Goal: Task Accomplishment & Management: Use online tool/utility

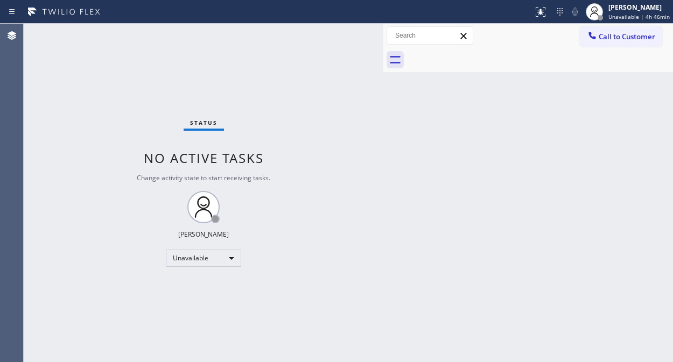
click at [81, 167] on div "Status No active tasks Change activity state to start receiving tasks. [PERSON_…" at bounding box center [204, 193] width 360 height 339
click at [611, 34] on span "Call to Customer" at bounding box center [627, 37] width 57 height 10
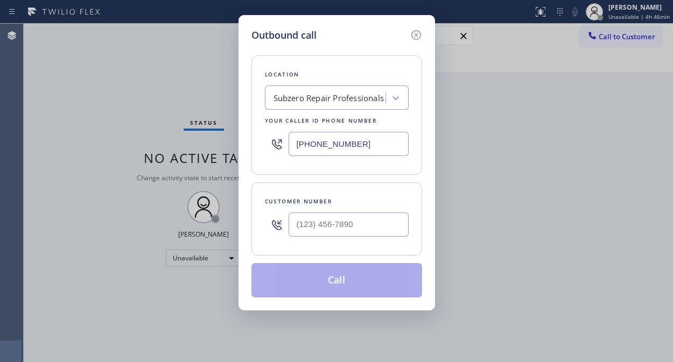
click at [329, 102] on div "Subzero Repair Professionals" at bounding box center [328, 98] width 111 height 12
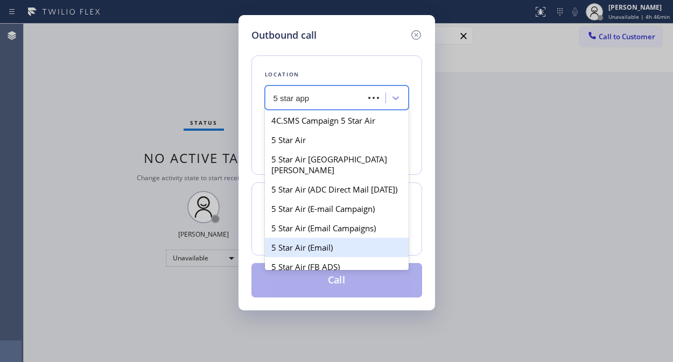
type input "5 star appl"
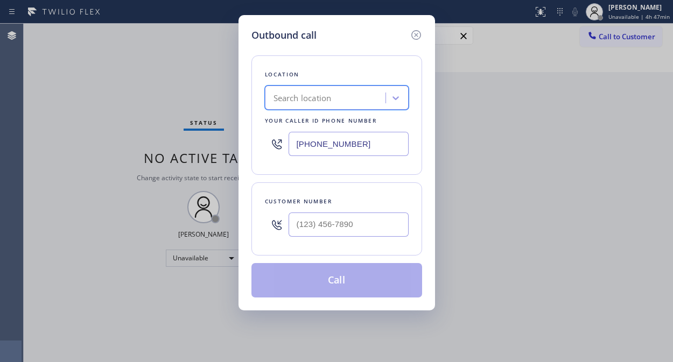
click at [335, 93] on div "Search location" at bounding box center [326, 98] width 117 height 19
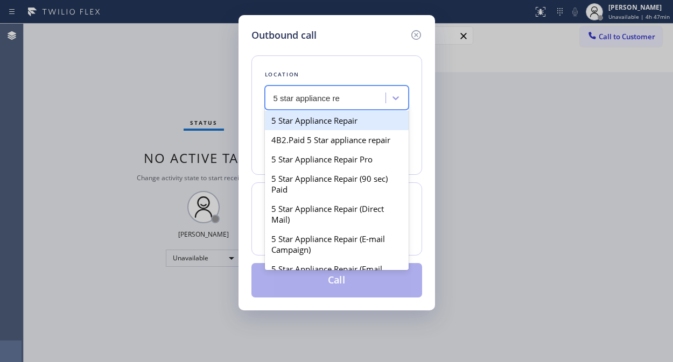
type input "5 star appliance rep"
click at [327, 120] on div "5 Star Appliance Repair" at bounding box center [337, 120] width 144 height 19
type input "[PHONE_NUMBER]"
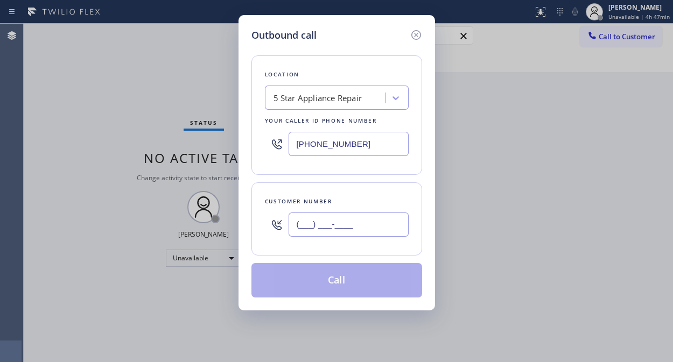
click at [300, 230] on input "(___) ___-____" at bounding box center [349, 225] width 120 height 24
paste input "949) 678-1770"
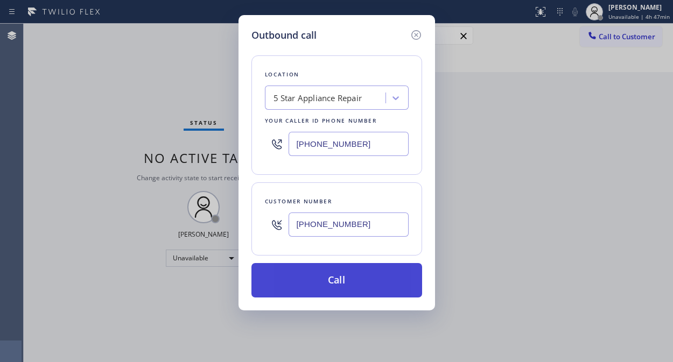
type input "[PHONE_NUMBER]"
click at [350, 289] on button "Call" at bounding box center [336, 280] width 171 height 34
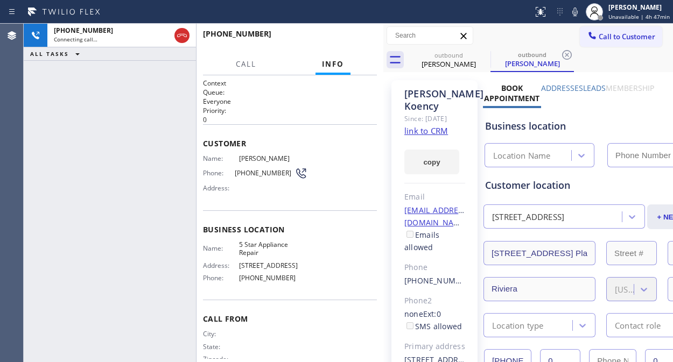
type input "[PHONE_NUMBER]"
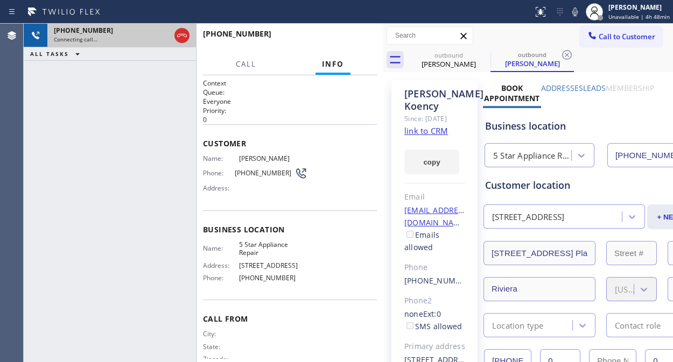
click at [189, 33] on div at bounding box center [181, 36] width 19 height 24
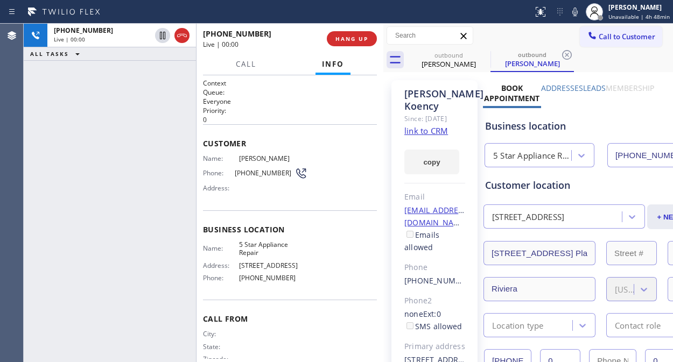
drag, startPoint x: 180, startPoint y: 31, endPoint x: 356, endPoint y: 54, distance: 177.5
click at [181, 31] on icon at bounding box center [181, 35] width 13 height 13
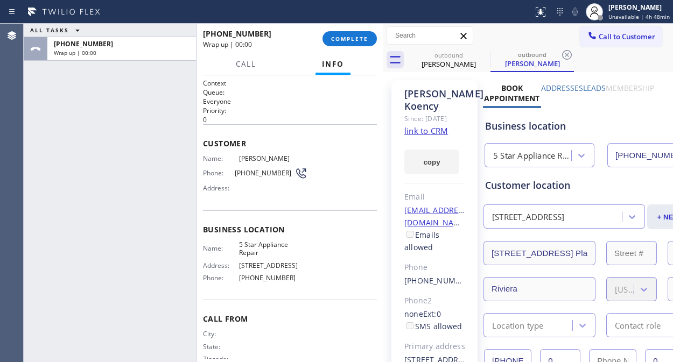
click at [361, 47] on div "[PHONE_NUMBER] Wrap up | 00:00 COMPLETE" at bounding box center [290, 39] width 174 height 28
click at [362, 35] on span "COMPLETE" at bounding box center [349, 39] width 37 height 8
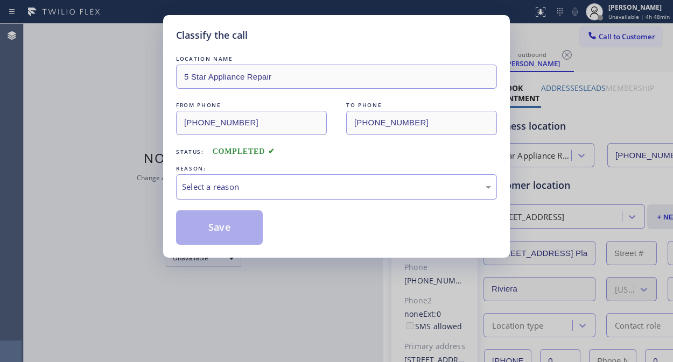
click at [319, 189] on div "Select a reason" at bounding box center [336, 187] width 309 height 12
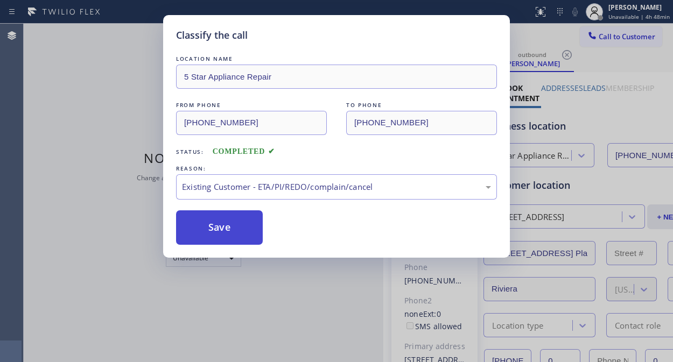
click at [195, 220] on button "Save" at bounding box center [219, 227] width 87 height 34
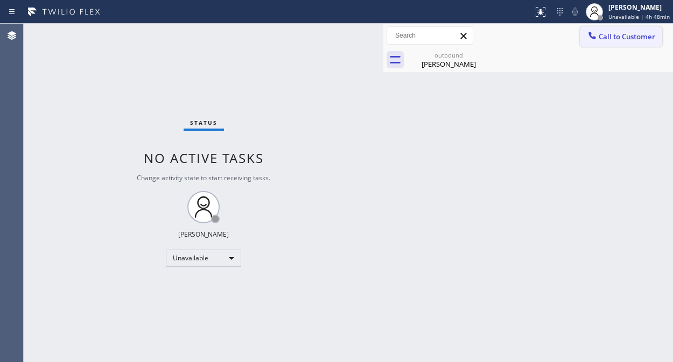
click at [601, 39] on span "Call to Customer" at bounding box center [627, 37] width 57 height 10
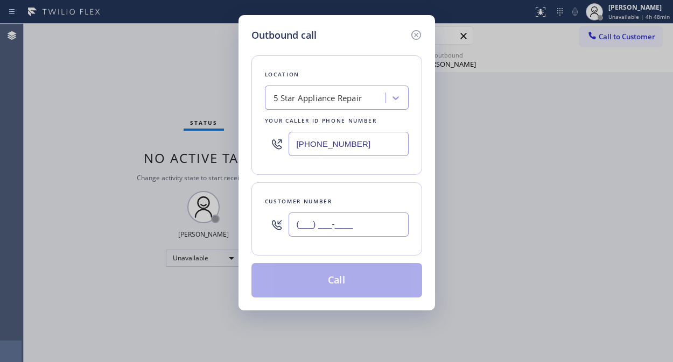
click at [313, 224] on input "(___) ___-____" at bounding box center [349, 225] width 120 height 24
paste input "602) 541-3393"
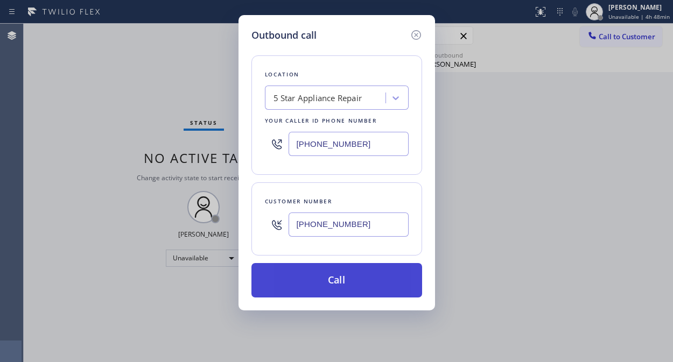
type input "[PHONE_NUMBER]"
click at [351, 279] on button "Call" at bounding box center [336, 280] width 171 height 34
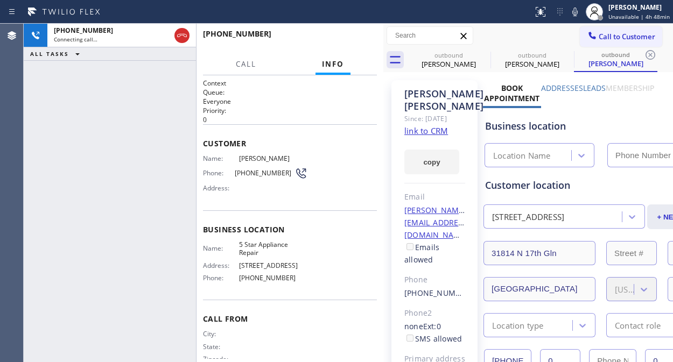
type input "[PHONE_NUMBER]"
click at [353, 38] on span "HANG UP" at bounding box center [351, 39] width 33 height 8
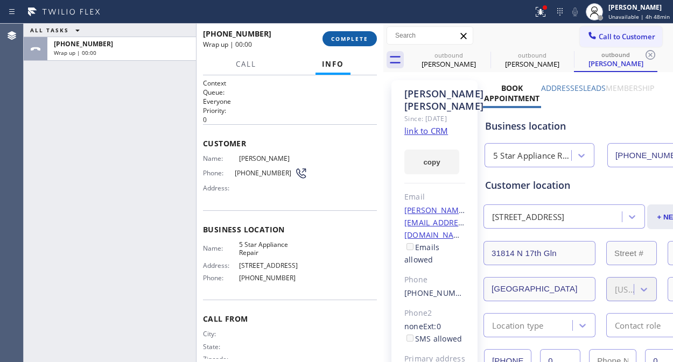
click at [354, 38] on span "COMPLETE" at bounding box center [349, 39] width 37 height 8
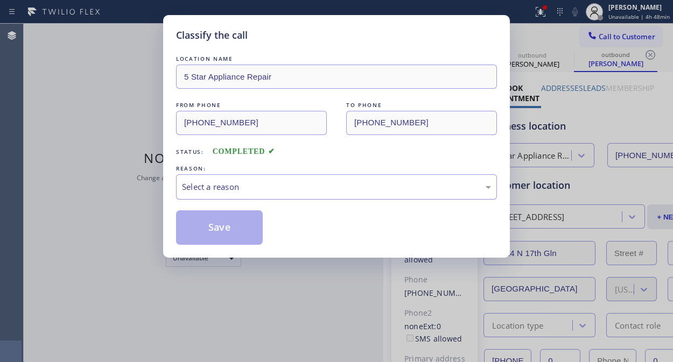
click at [308, 184] on div "Select a reason" at bounding box center [336, 187] width 309 height 12
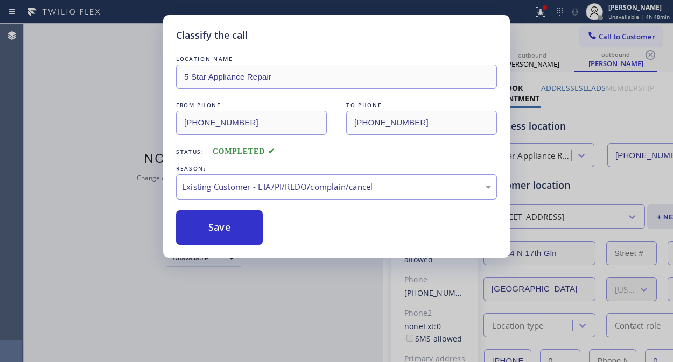
click at [264, 223] on div "Save" at bounding box center [336, 227] width 321 height 34
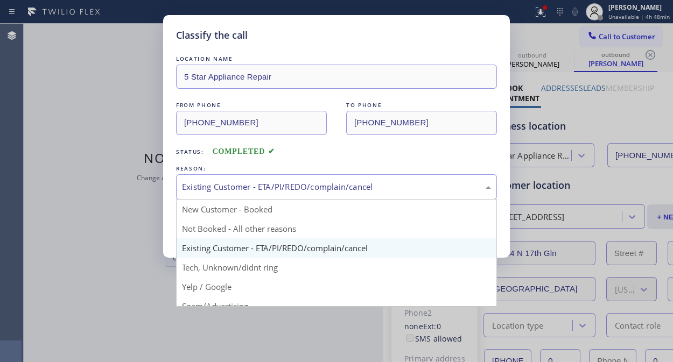
click at [333, 178] on div "Existing Customer - ETA/PI/REDO/complain/cancel" at bounding box center [336, 186] width 321 height 25
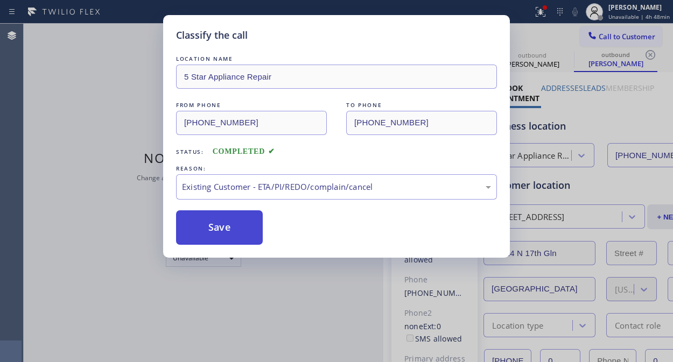
click at [224, 228] on button "Save" at bounding box center [219, 227] width 87 height 34
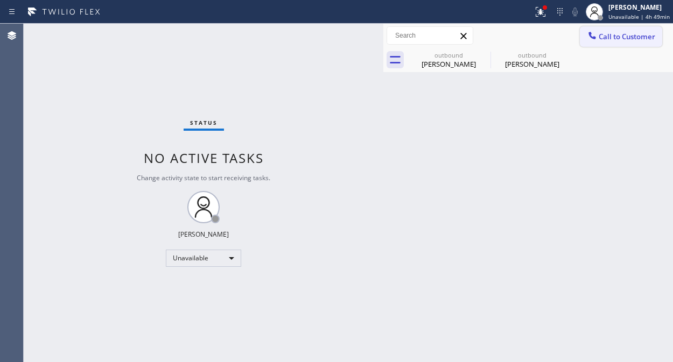
click at [631, 43] on button "Call to Customer" at bounding box center [621, 36] width 82 height 20
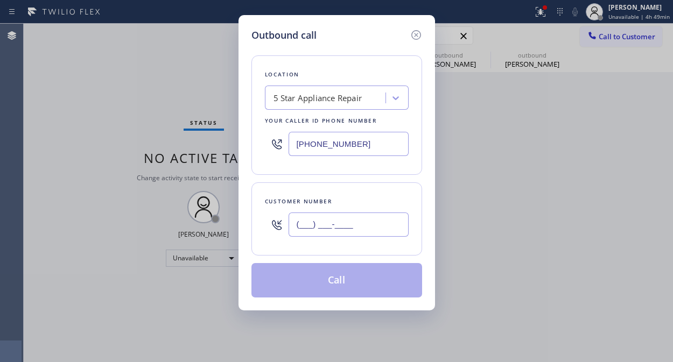
click at [310, 221] on input "(___) ___-____" at bounding box center [349, 225] width 120 height 24
paste input "310) 498-9139"
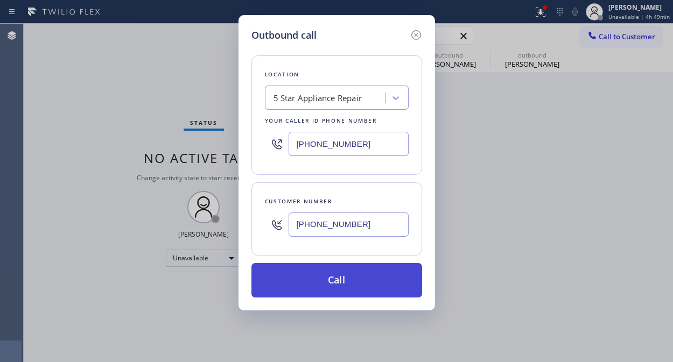
type input "[PHONE_NUMBER]"
click at [346, 272] on button "Call" at bounding box center [336, 280] width 171 height 34
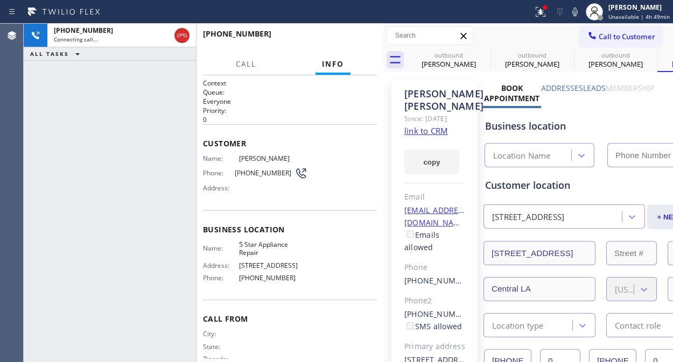
type input "[PHONE_NUMBER]"
click at [352, 43] on button "HANG UP" at bounding box center [352, 38] width 50 height 15
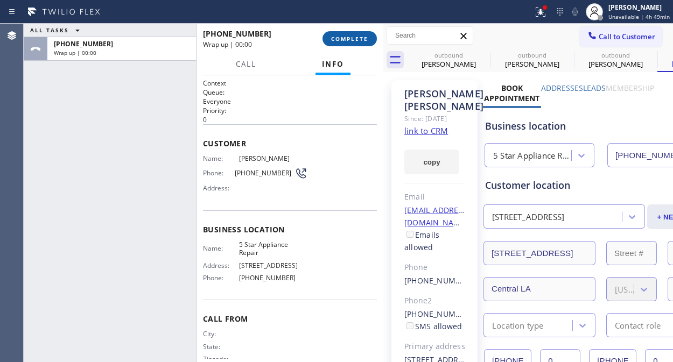
click at [352, 43] on button "COMPLETE" at bounding box center [349, 38] width 54 height 15
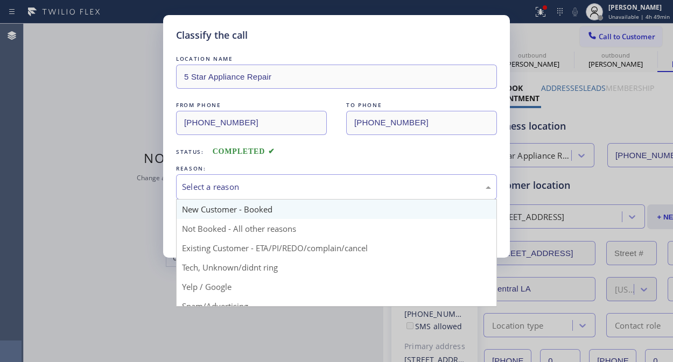
drag, startPoint x: 336, startPoint y: 195, endPoint x: 340, endPoint y: 217, distance: 22.4
click at [337, 195] on div "Select a reason" at bounding box center [336, 186] width 321 height 25
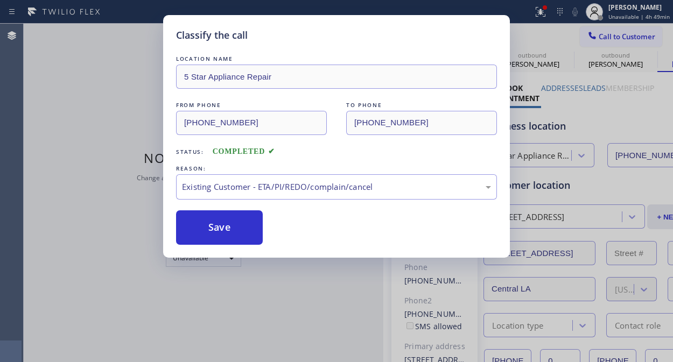
click at [265, 235] on div "Save" at bounding box center [336, 227] width 321 height 34
click at [244, 227] on button "Save" at bounding box center [219, 227] width 87 height 34
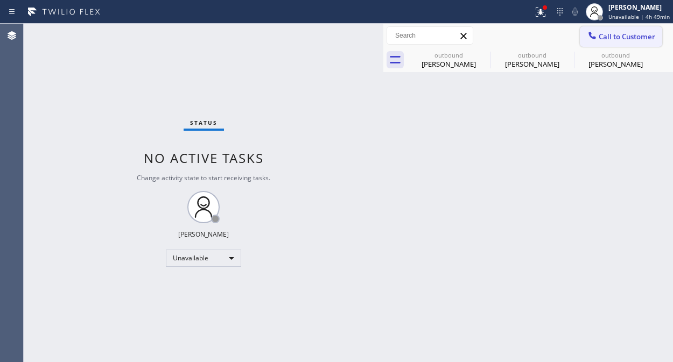
click at [616, 40] on span "Call to Customer" at bounding box center [627, 37] width 57 height 10
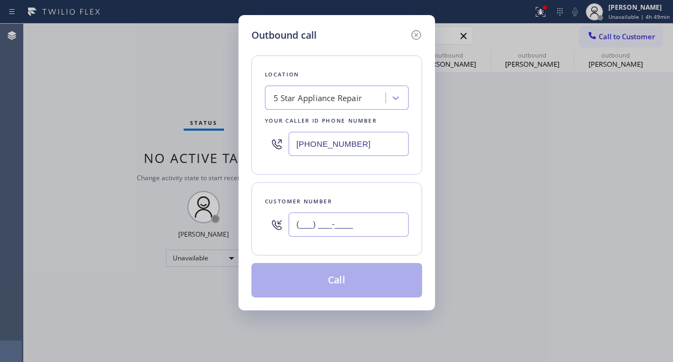
click at [307, 235] on input "(___) ___-____" at bounding box center [349, 225] width 120 height 24
paste input "970) 481-5749"
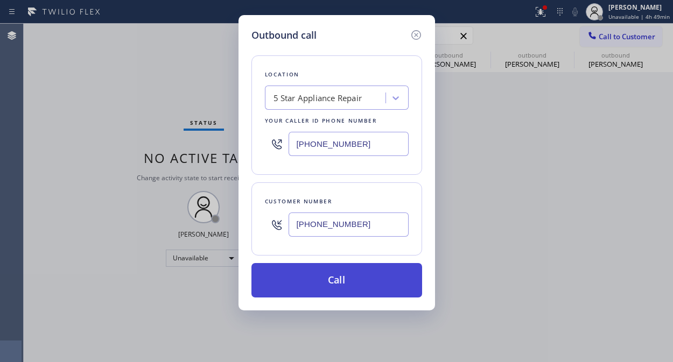
type input "[PHONE_NUMBER]"
click at [357, 289] on button "Call" at bounding box center [336, 280] width 171 height 34
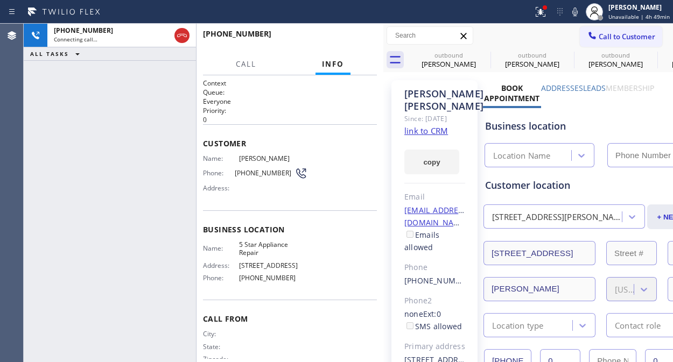
type input "[PHONE_NUMBER]"
click at [347, 39] on span "HANG UP" at bounding box center [351, 39] width 33 height 8
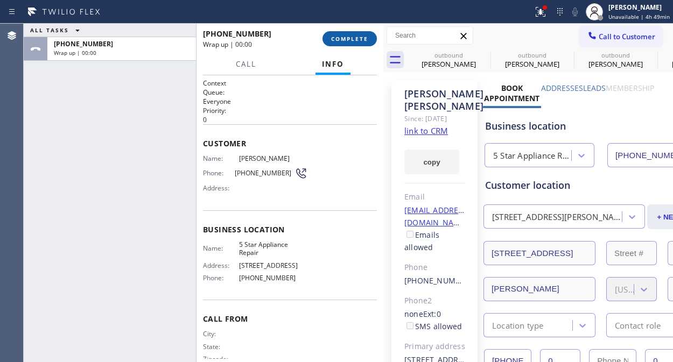
click at [347, 39] on span "COMPLETE" at bounding box center [349, 39] width 37 height 8
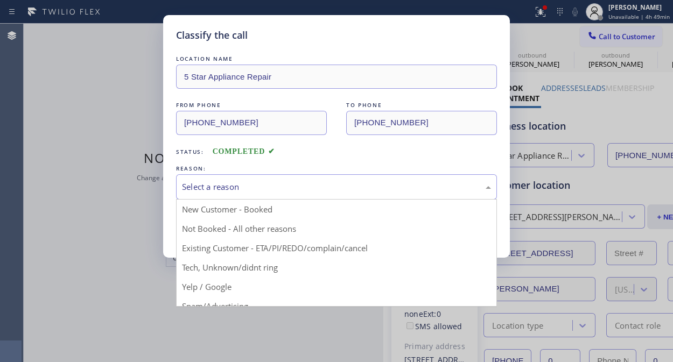
drag, startPoint x: 345, startPoint y: 184, endPoint x: 327, endPoint y: 237, distance: 56.0
click at [345, 186] on div "Select a reason" at bounding box center [336, 187] width 309 height 12
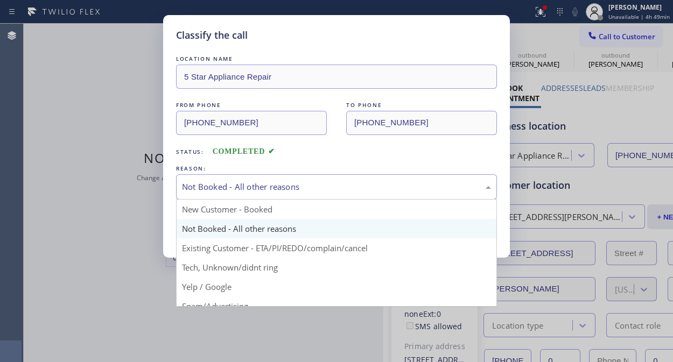
click at [307, 183] on div "Not Booked - All other reasons" at bounding box center [336, 187] width 309 height 12
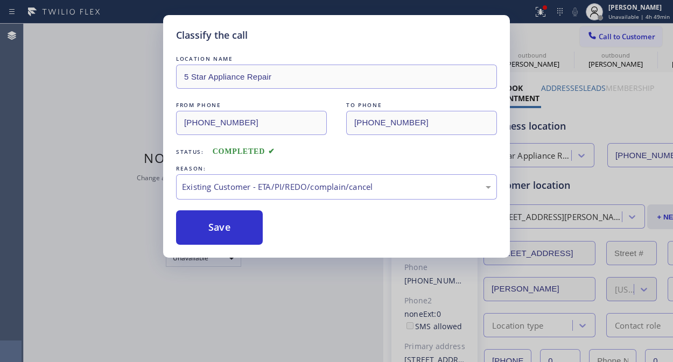
drag, startPoint x: 276, startPoint y: 249, endPoint x: 226, endPoint y: 214, distance: 60.8
drag, startPoint x: 216, startPoint y: 208, endPoint x: 221, endPoint y: 217, distance: 10.4
click at [217, 208] on div "LOCATION NAME 5 Star Appliance Repair FROM PHONE [PHONE_NUMBER] TO PHONE [PHONE…" at bounding box center [336, 149] width 321 height 192
click at [223, 220] on button "Save" at bounding box center [219, 227] width 87 height 34
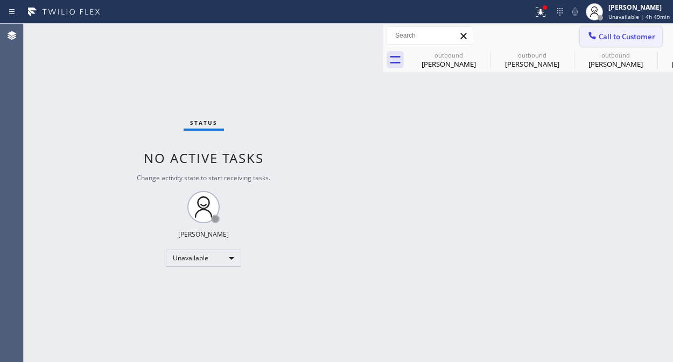
click at [618, 34] on span "Call to Customer" at bounding box center [627, 37] width 57 height 10
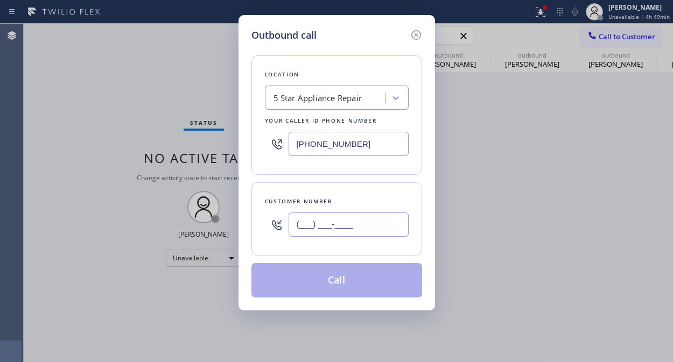
click at [334, 222] on input "(___) ___-____" at bounding box center [349, 225] width 120 height 24
paste input "626) 695-6882"
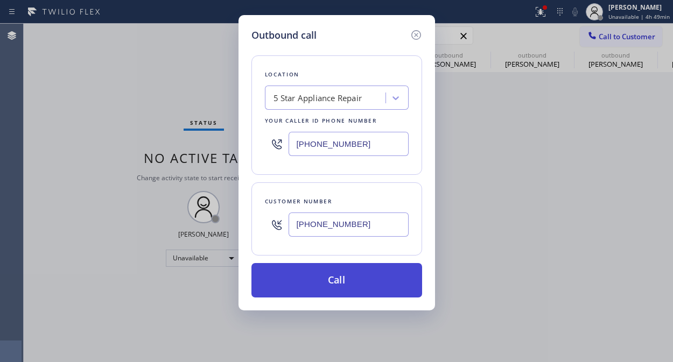
type input "[PHONE_NUMBER]"
drag, startPoint x: 385, startPoint y: 281, endPoint x: 437, endPoint y: 191, distance: 104.2
click at [385, 282] on button "Call" at bounding box center [336, 280] width 171 height 34
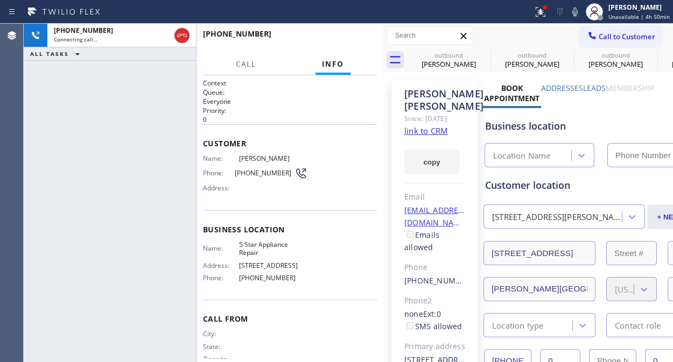
type input "[PHONE_NUMBER]"
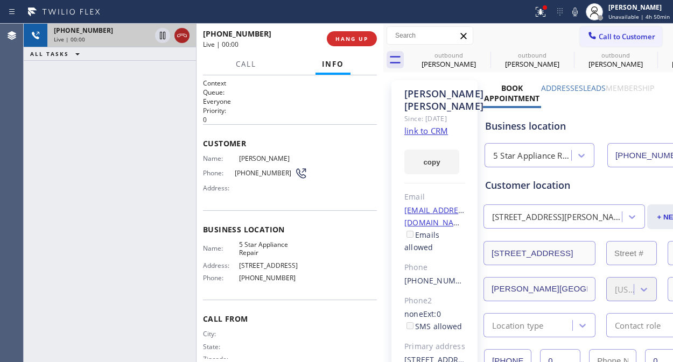
drag, startPoint x: 182, startPoint y: 35, endPoint x: 346, endPoint y: 32, distance: 163.7
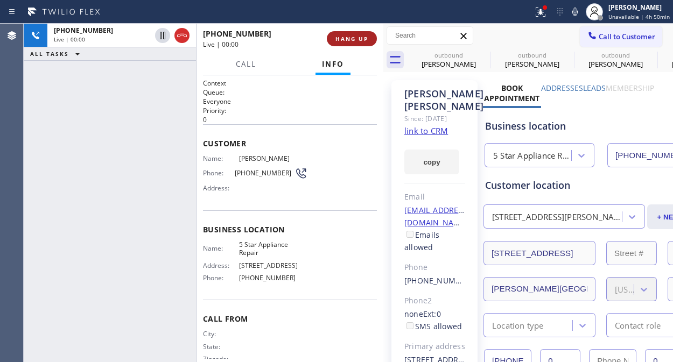
click at [182, 36] on icon at bounding box center [181, 35] width 13 height 13
click at [353, 33] on button "HANG UP" at bounding box center [352, 38] width 50 height 15
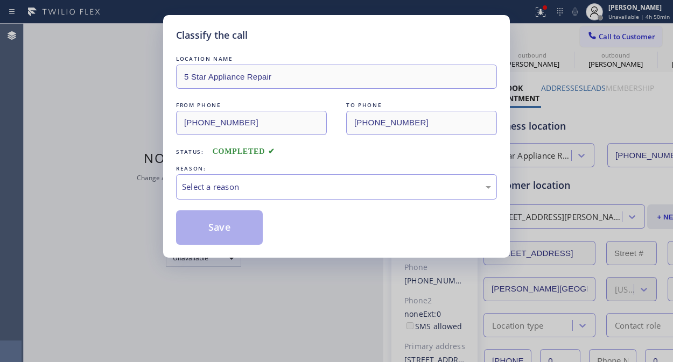
click at [353, 33] on div "Classify the call" at bounding box center [336, 35] width 321 height 15
click at [333, 192] on div "Select a reason" at bounding box center [336, 187] width 309 height 12
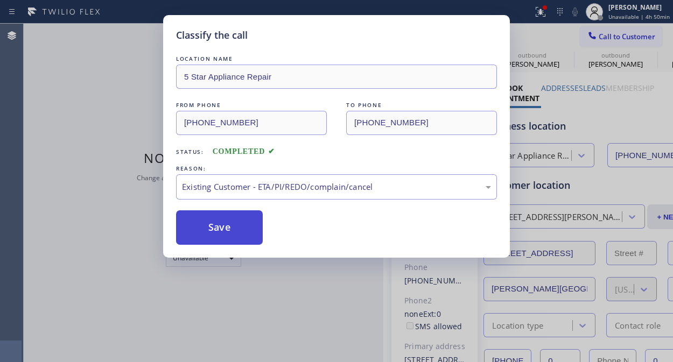
click at [217, 227] on button "Save" at bounding box center [219, 227] width 87 height 34
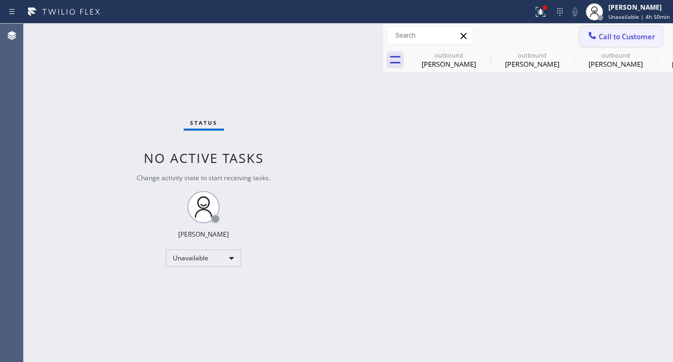
click at [600, 38] on span "Call to Customer" at bounding box center [627, 37] width 57 height 10
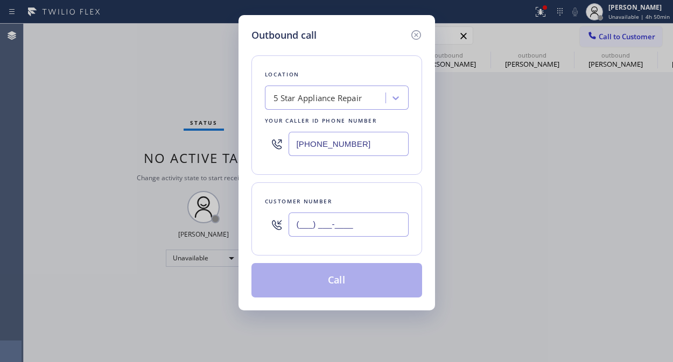
click at [304, 221] on input "(___) ___-____" at bounding box center [349, 225] width 120 height 24
paste input "714) 261-7036"
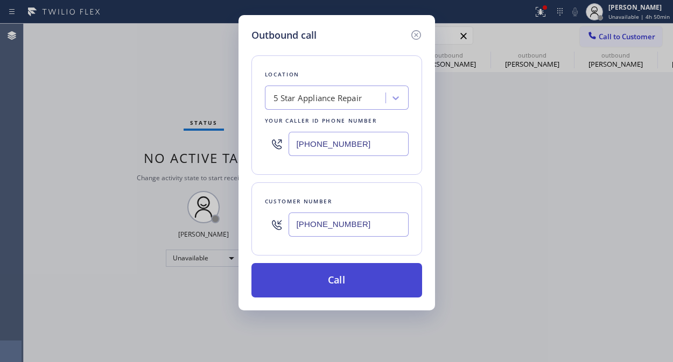
type input "[PHONE_NUMBER]"
click at [357, 284] on button "Call" at bounding box center [336, 280] width 171 height 34
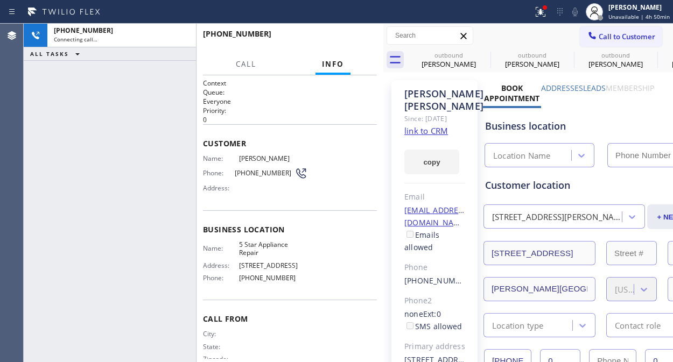
type input "[PHONE_NUMBER]"
click at [356, 36] on span "HANG UP" at bounding box center [351, 39] width 33 height 8
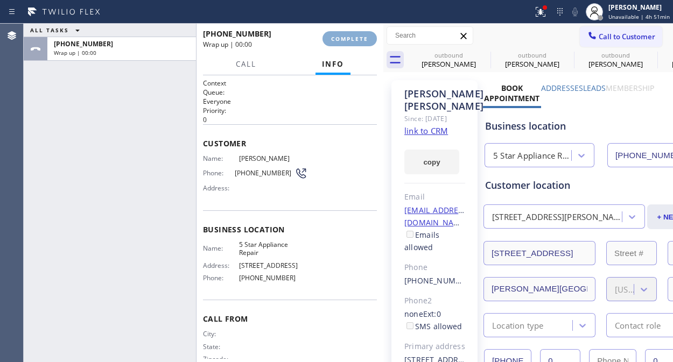
click at [356, 36] on span "COMPLETE" at bounding box center [349, 39] width 37 height 8
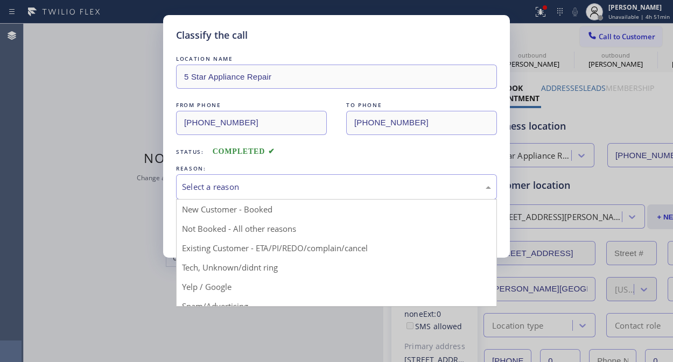
click at [325, 192] on div "Select a reason" at bounding box center [336, 187] width 309 height 12
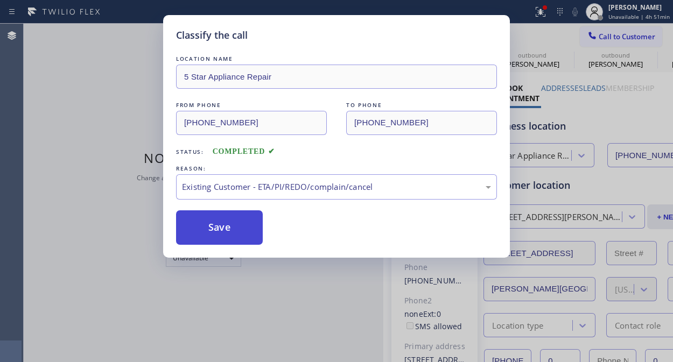
click at [214, 229] on button "Save" at bounding box center [219, 227] width 87 height 34
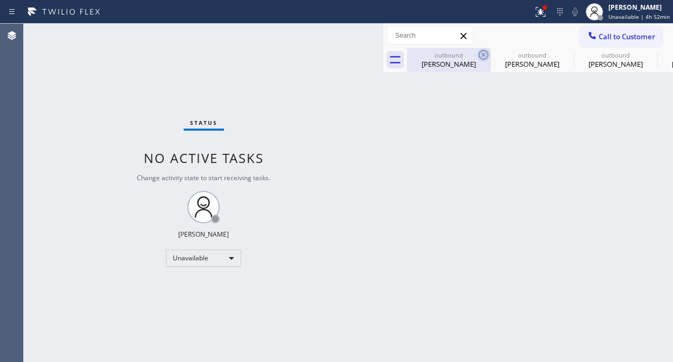
click at [483, 53] on icon at bounding box center [483, 54] width 13 height 13
click at [0, 0] on icon at bounding box center [0, 0] width 0 height 0
drag, startPoint x: 483, startPoint y: 53, endPoint x: 511, endPoint y: 50, distance: 28.1
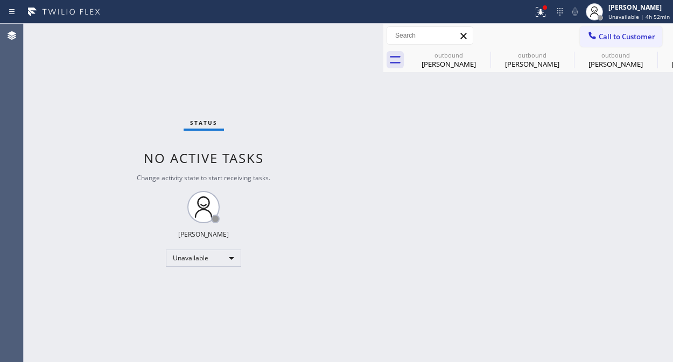
click at [0, 0] on icon at bounding box center [0, 0] width 0 height 0
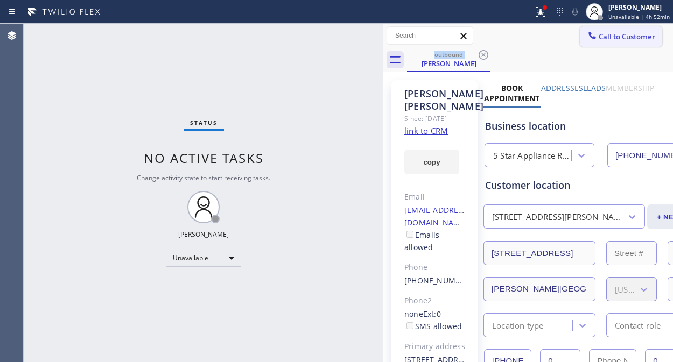
click at [633, 38] on span "Call to Customer" at bounding box center [627, 37] width 57 height 10
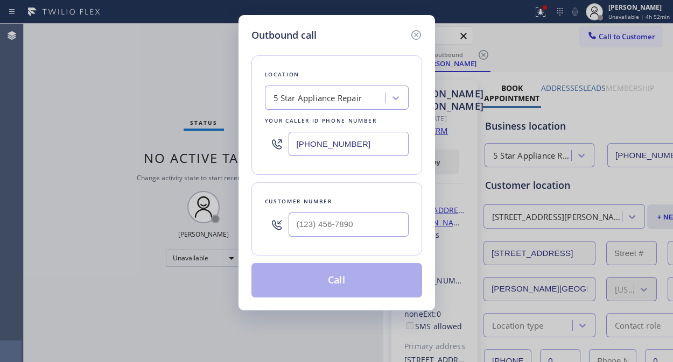
click at [312, 241] on div at bounding box center [349, 224] width 120 height 35
click at [314, 227] on input "(___) ___-____" at bounding box center [349, 225] width 120 height 24
paste input "310) 344-2916"
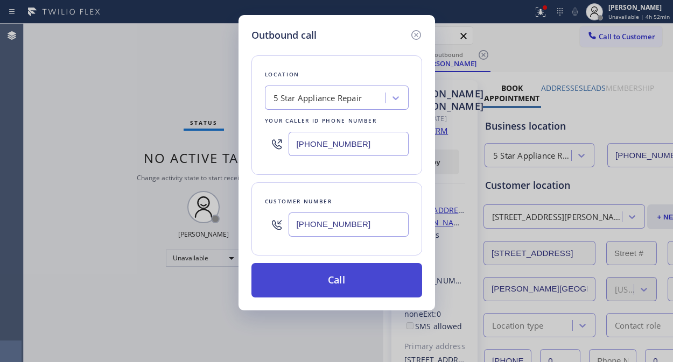
type input "[PHONE_NUMBER]"
click at [345, 277] on button "Call" at bounding box center [336, 280] width 171 height 34
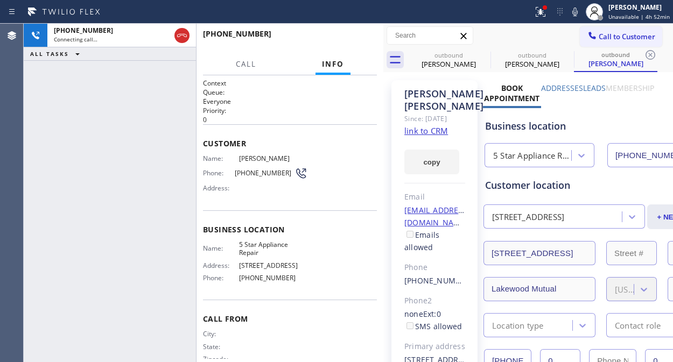
type input "[PHONE_NUMBER]"
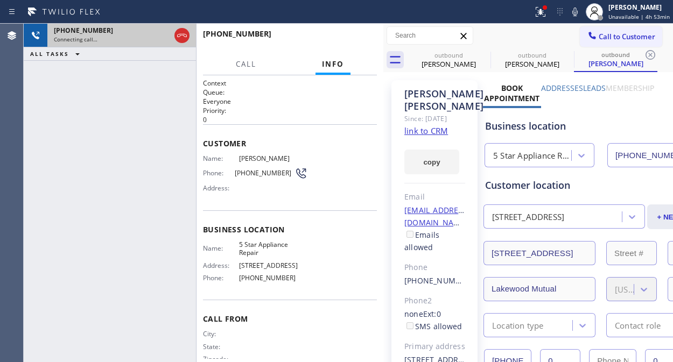
click at [189, 31] on div at bounding box center [181, 36] width 19 height 24
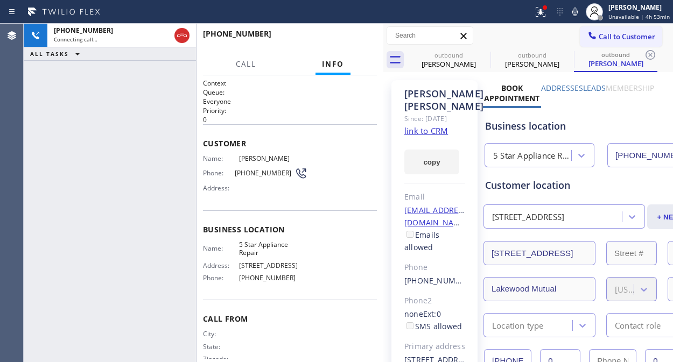
drag, startPoint x: 180, startPoint y: 32, endPoint x: 196, endPoint y: 34, distance: 16.2
click at [181, 32] on icon at bounding box center [181, 35] width 13 height 13
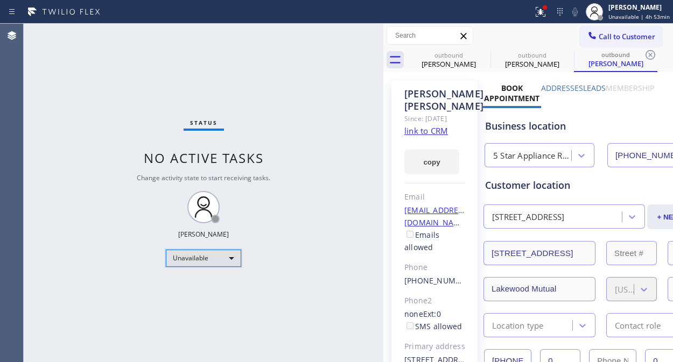
click at [219, 255] on div "Unavailable" at bounding box center [203, 258] width 75 height 17
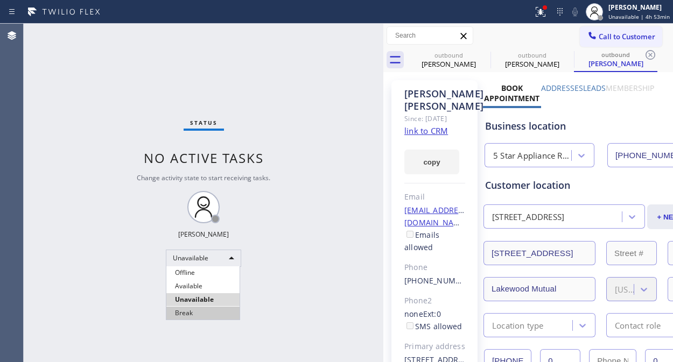
click at [205, 312] on li "Break" at bounding box center [202, 313] width 73 height 13
